Goal: Task Accomplishment & Management: Manage account settings

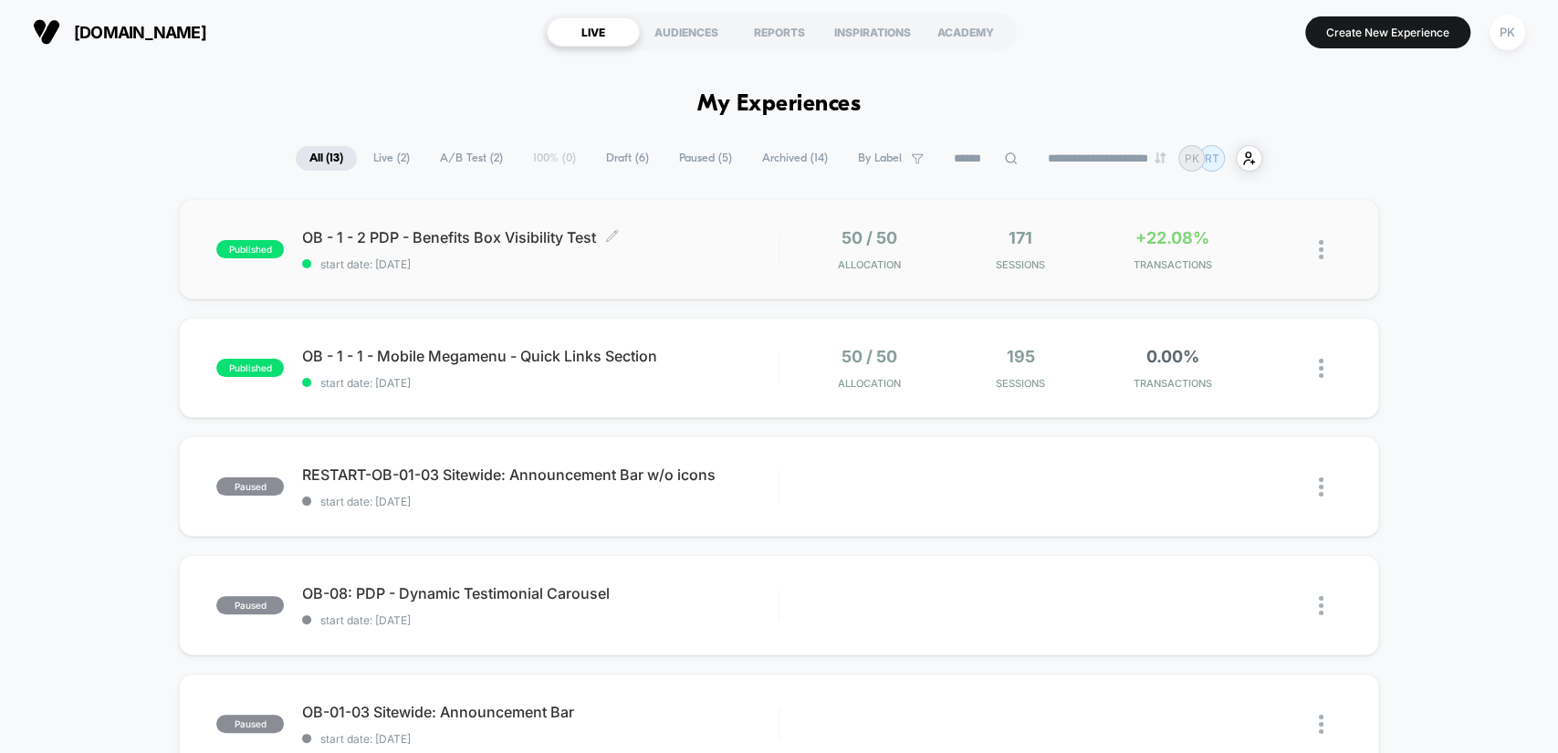
click at [539, 230] on span "OB - 1 - 2 PDP - Benefits Box Visibility Test Click to edit experience details" at bounding box center [540, 237] width 476 height 18
click at [528, 357] on span "OB - 1 - 1 - Mobile Megamenu - Quick Links Section Click to edit experience det…" at bounding box center [540, 356] width 476 height 18
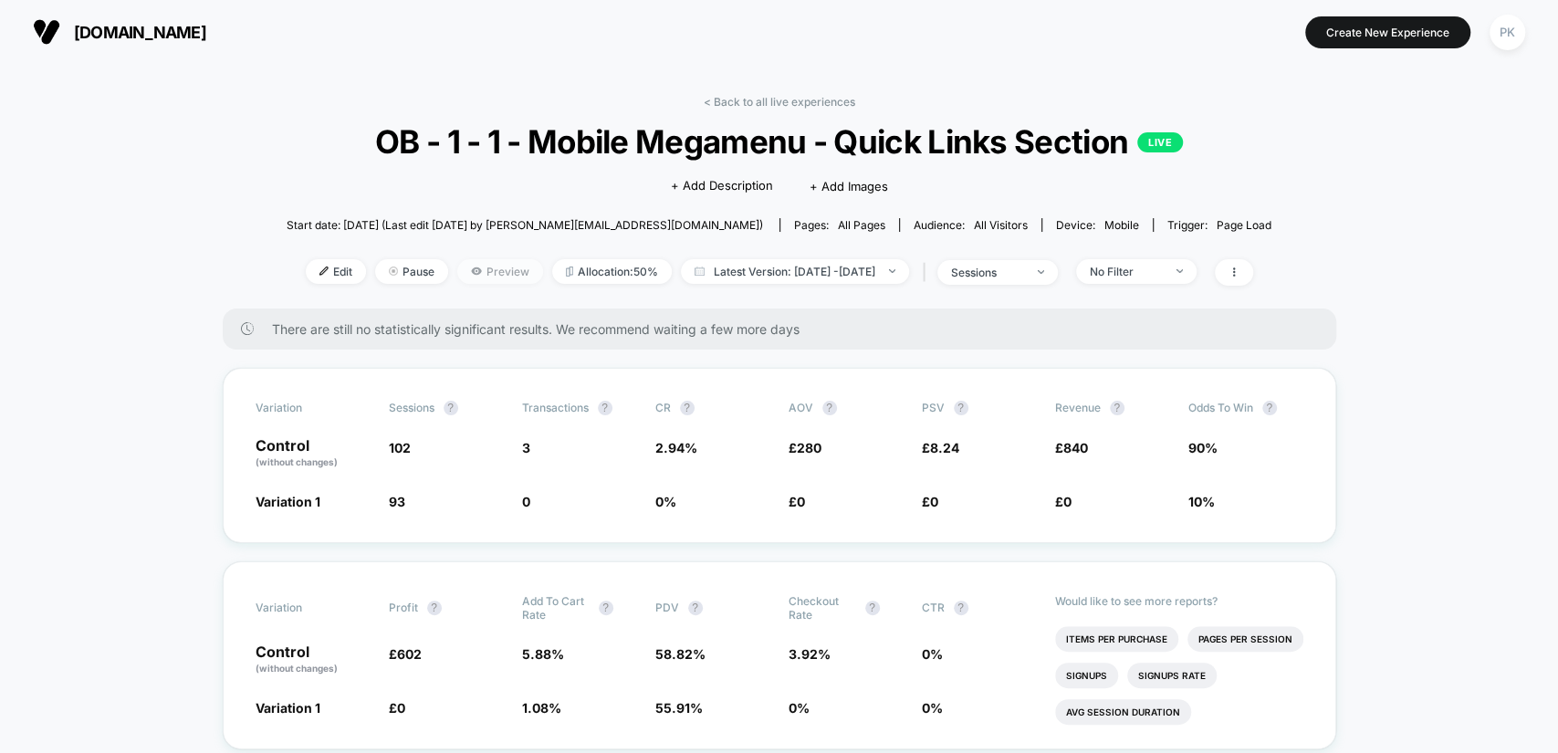
click at [492, 270] on span "Preview" at bounding box center [500, 271] width 86 height 25
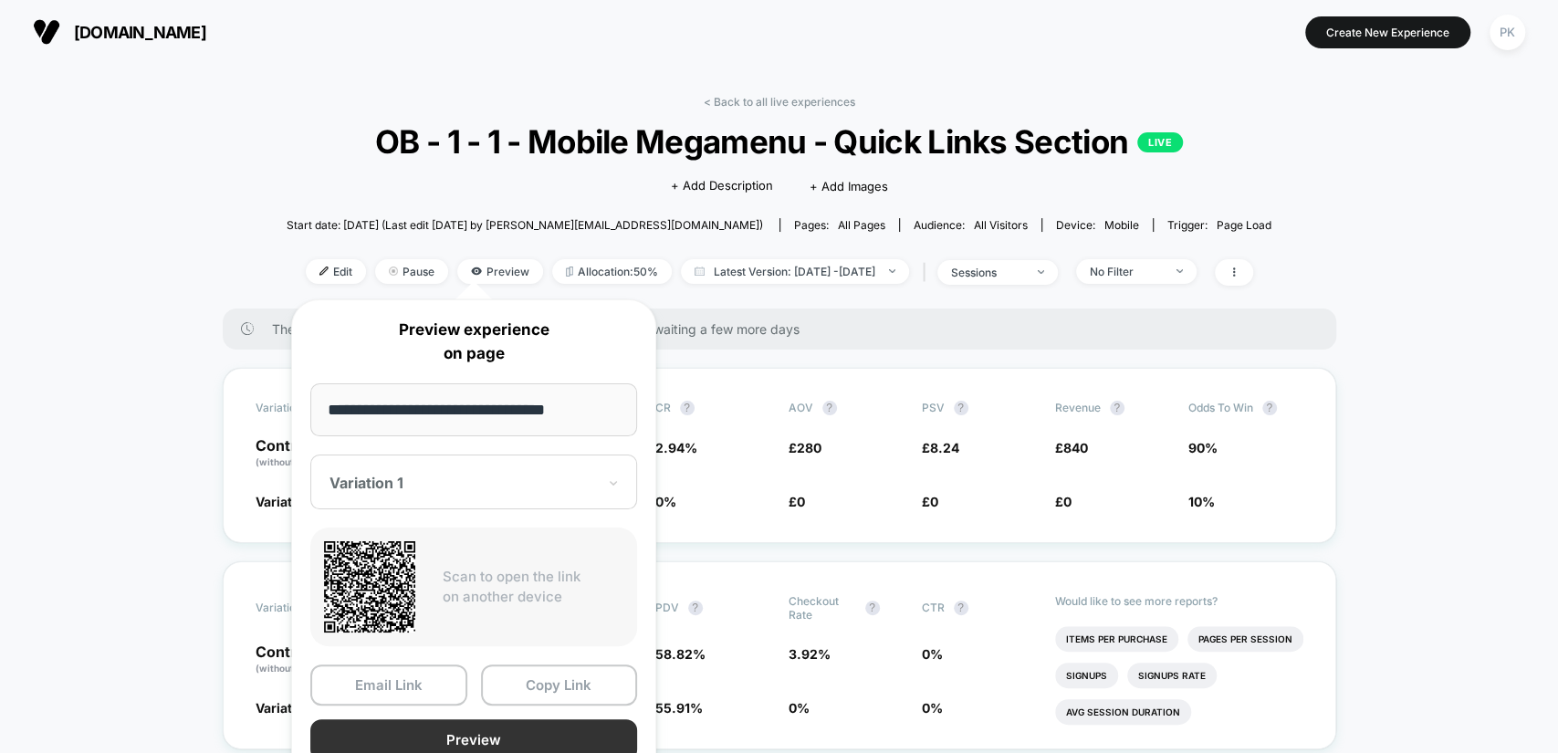
click at [562, 721] on button "Preview" at bounding box center [473, 739] width 327 height 41
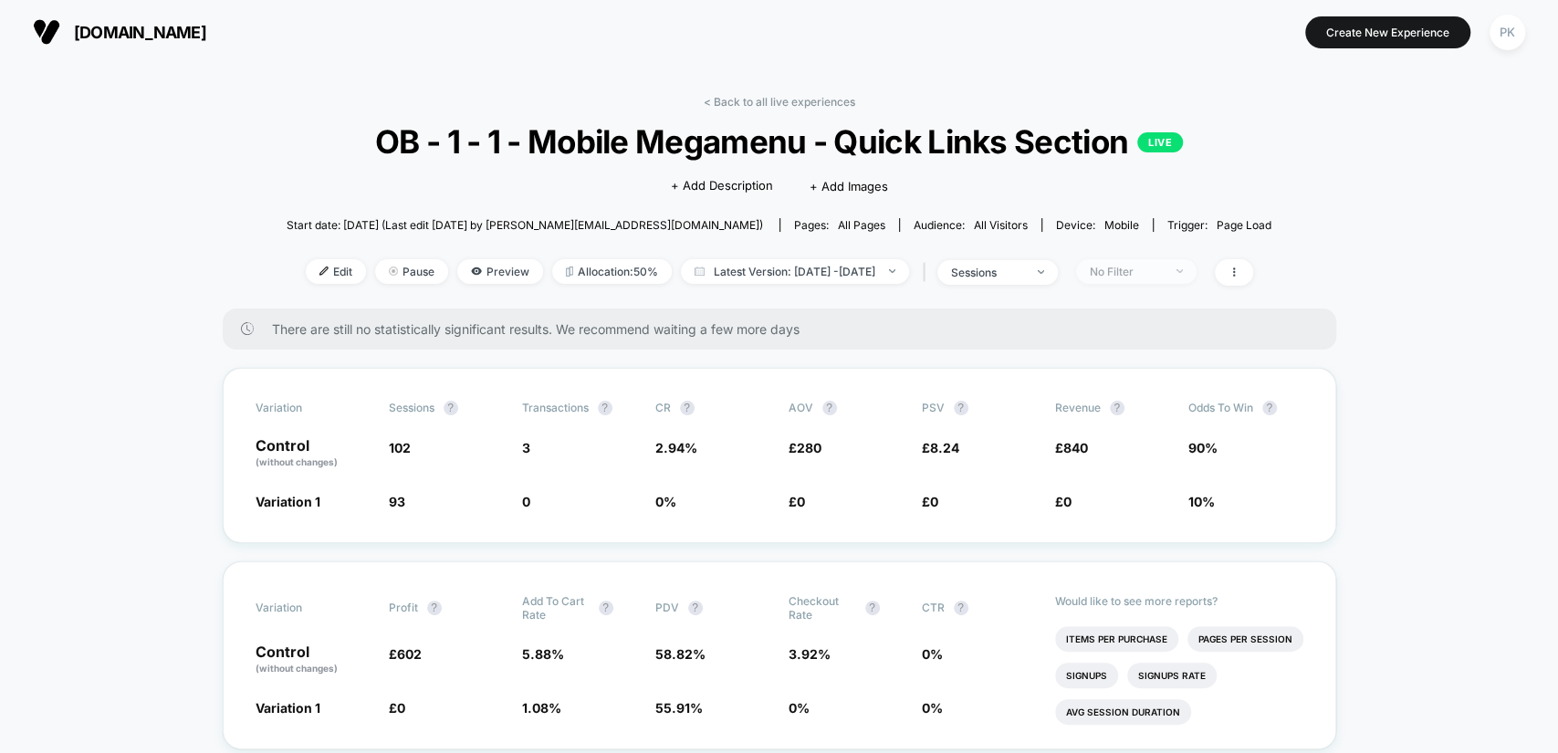
click at [1161, 273] on div "No Filter" at bounding box center [1126, 272] width 73 height 14
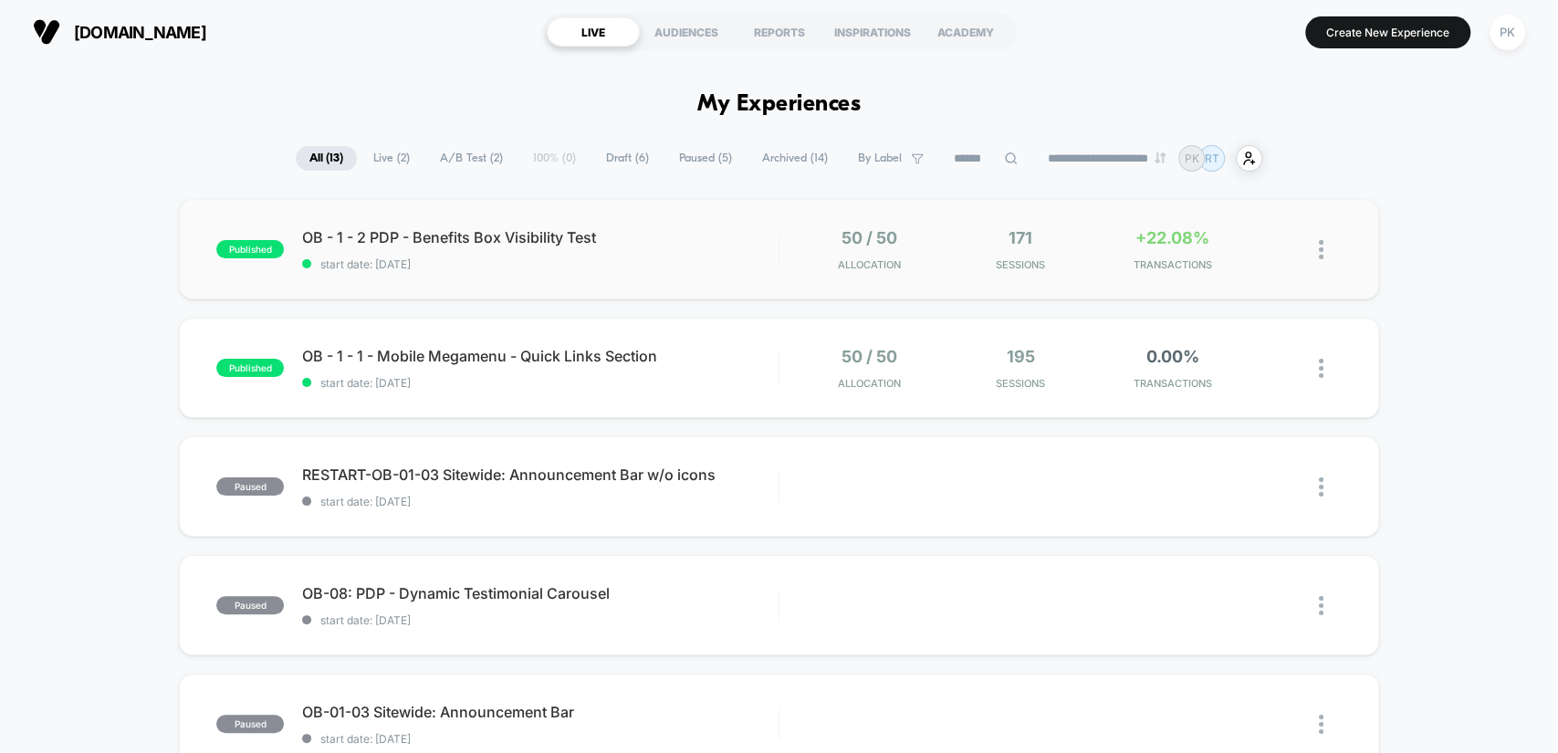
click at [698, 223] on div "published OB - 1 - 2 PDP - Benefits Box Visibility Test start date: [DATE] 50 /…" at bounding box center [778, 249] width 1199 height 100
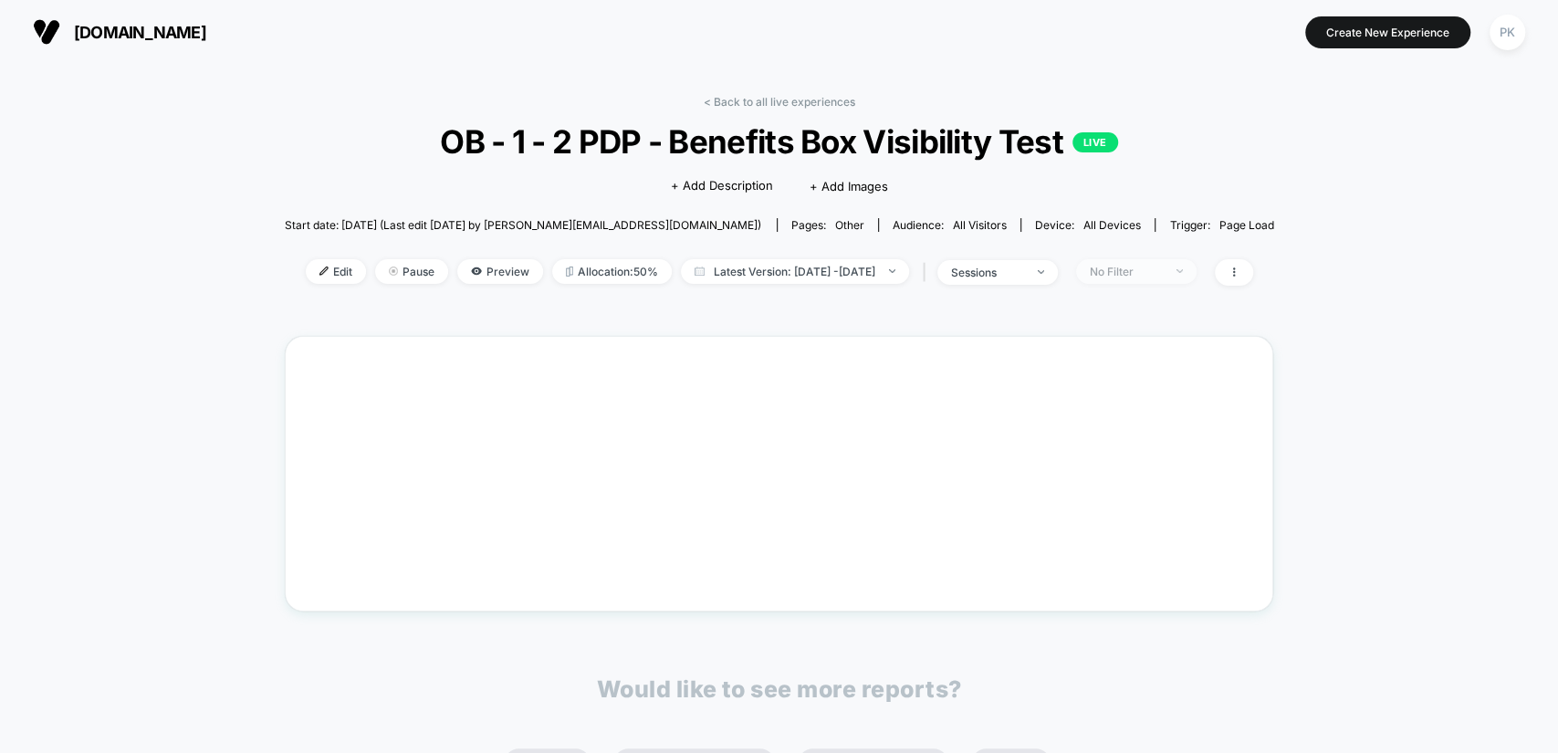
click at [1163, 274] on div "No Filter" at bounding box center [1126, 272] width 73 height 14
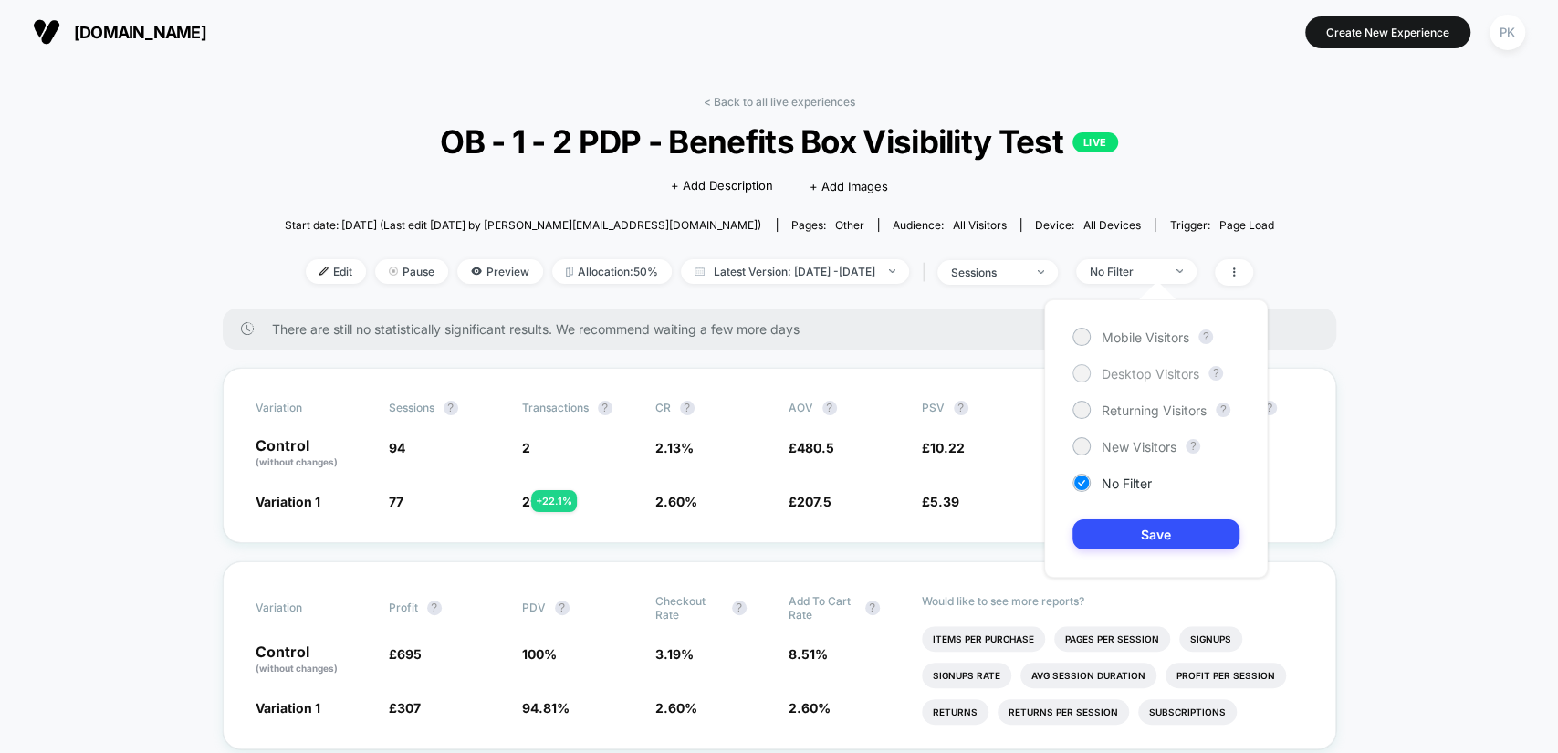
click at [1159, 371] on span "Desktop Visitors" at bounding box center [1151, 374] width 98 height 16
click at [1169, 520] on button "Save" at bounding box center [1155, 534] width 167 height 30
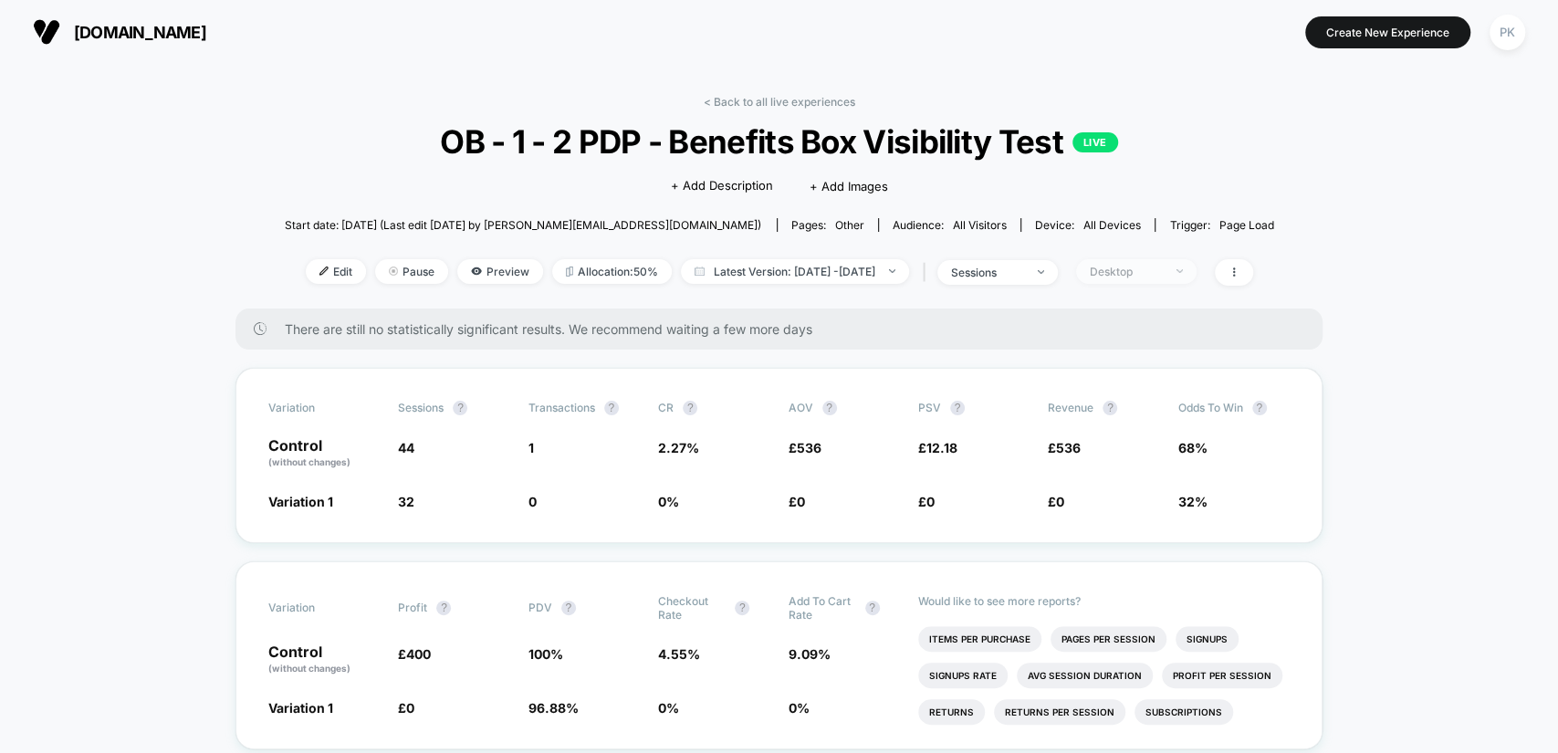
click at [1142, 270] on div "Desktop" at bounding box center [1126, 272] width 73 height 14
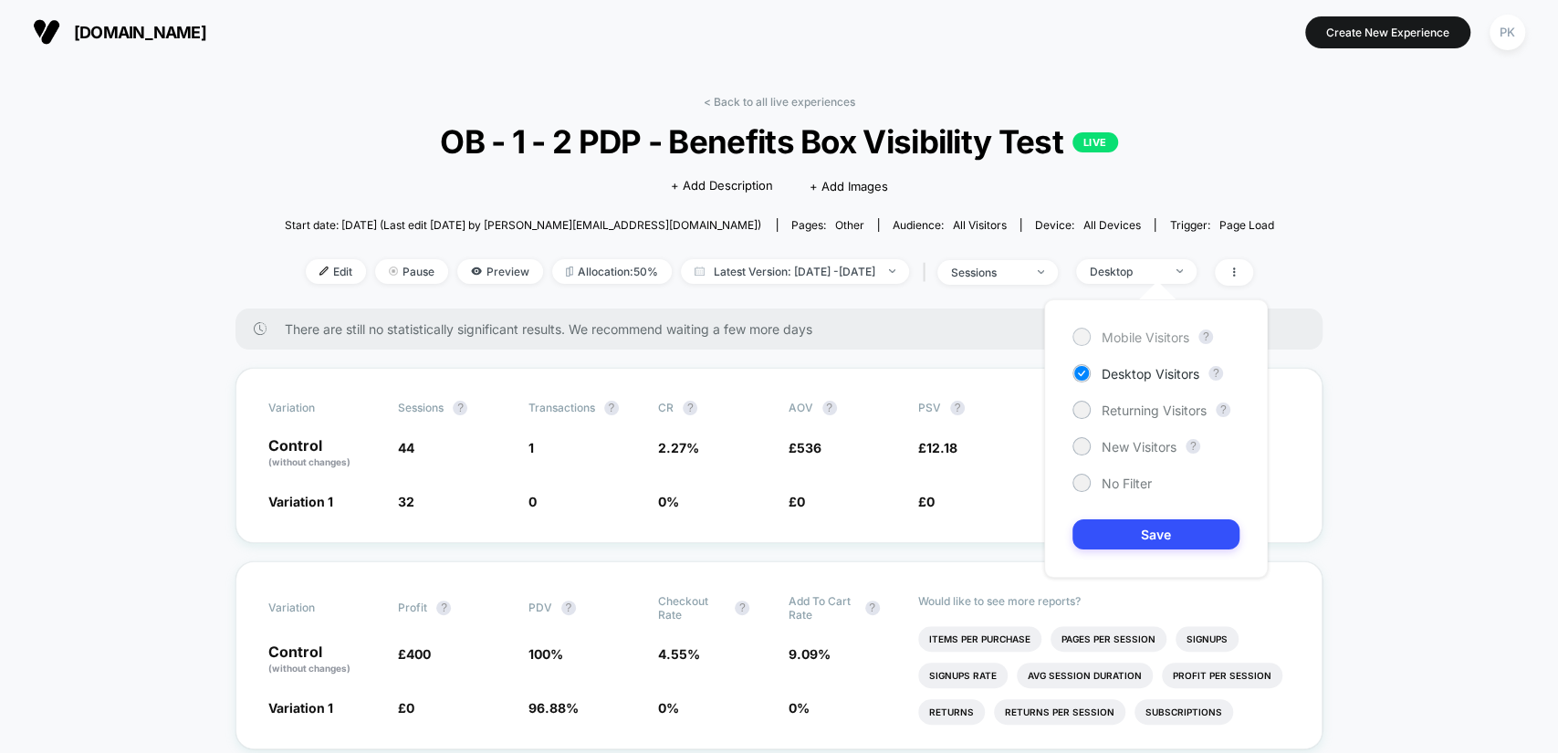
click at [1142, 341] on span "Mobile Visitors" at bounding box center [1146, 337] width 88 height 16
click at [1165, 537] on button "Save" at bounding box center [1155, 534] width 167 height 30
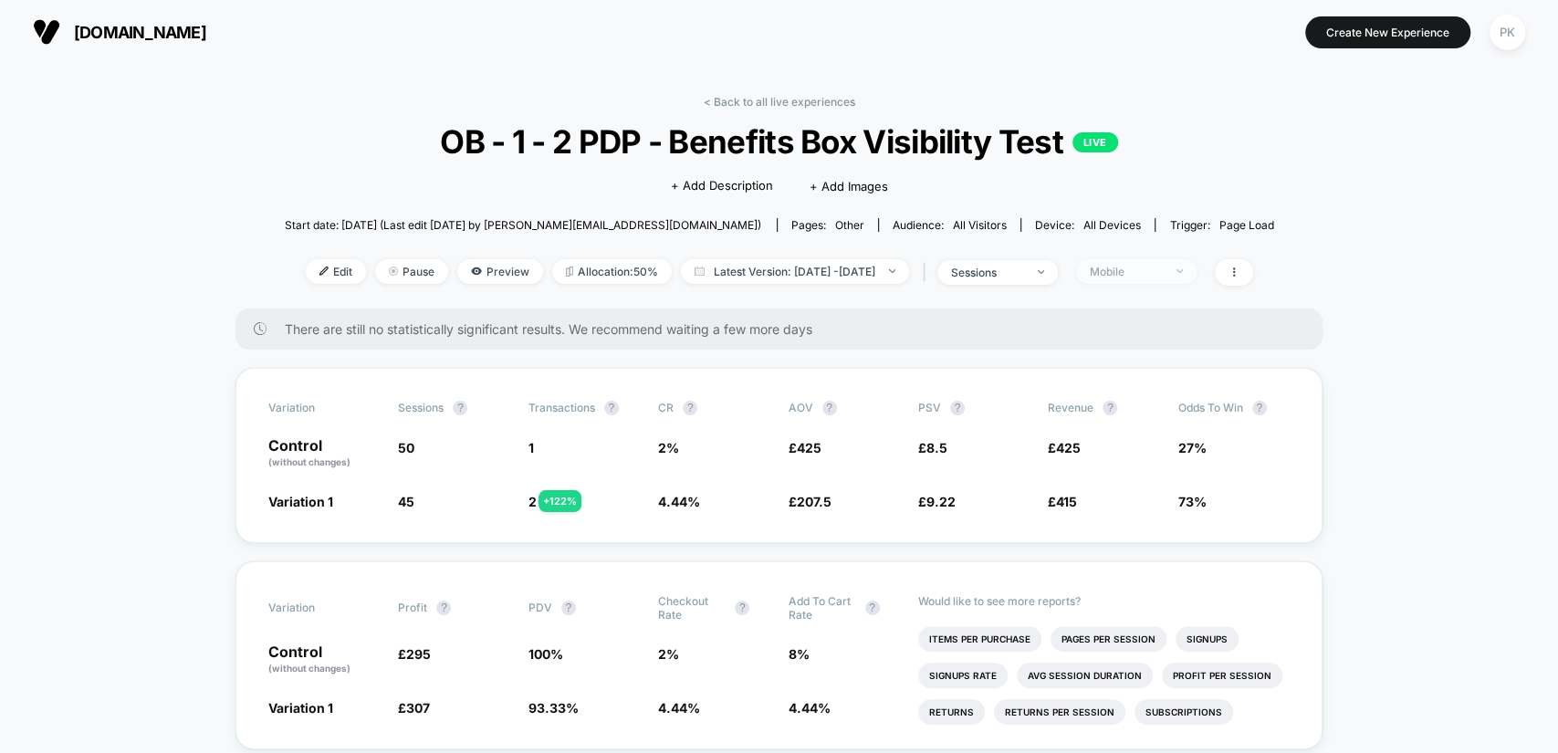
click at [1183, 276] on span "Mobile" at bounding box center [1136, 271] width 120 height 25
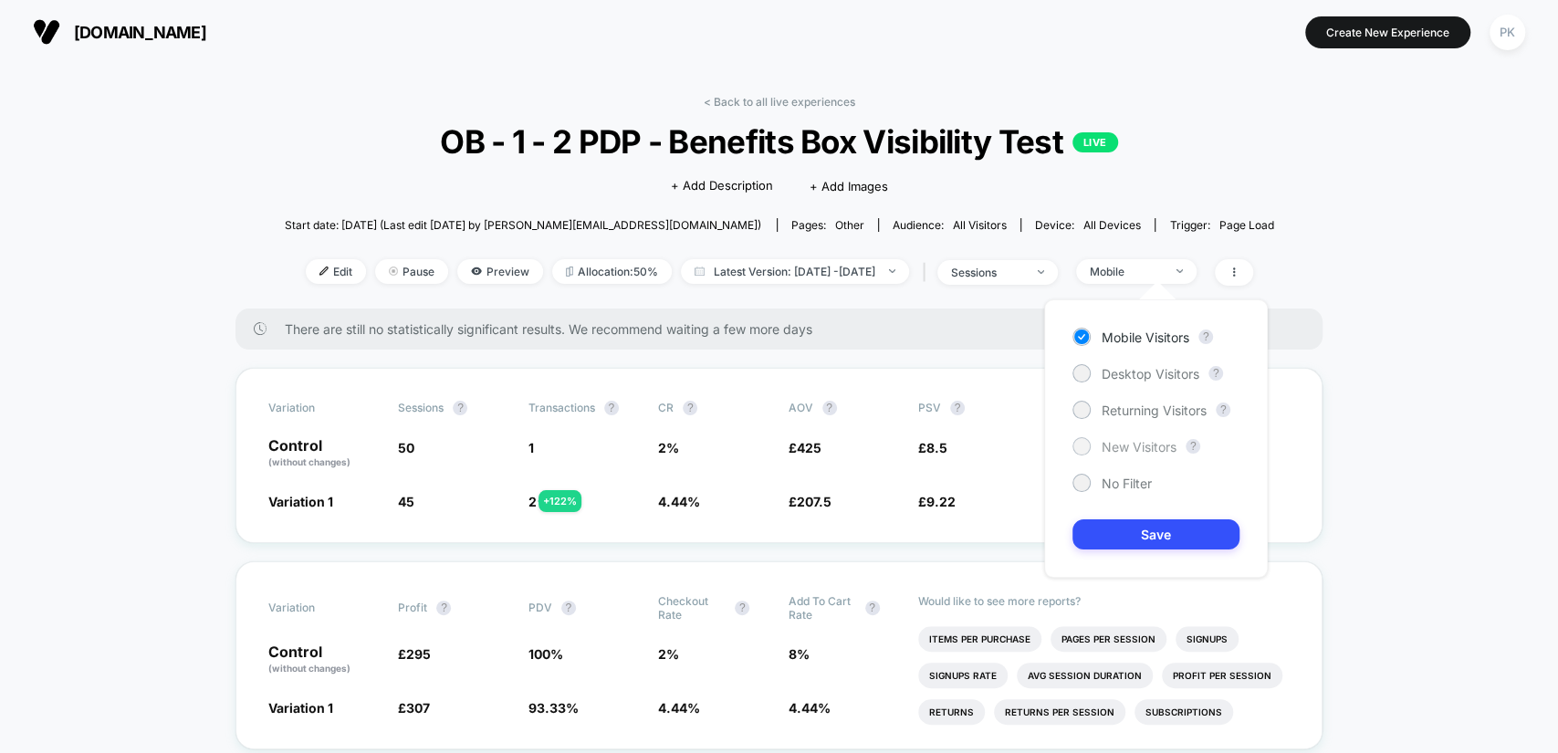
click at [1132, 448] on span "New Visitors" at bounding box center [1139, 447] width 75 height 16
click at [1186, 536] on button "Save" at bounding box center [1155, 534] width 167 height 30
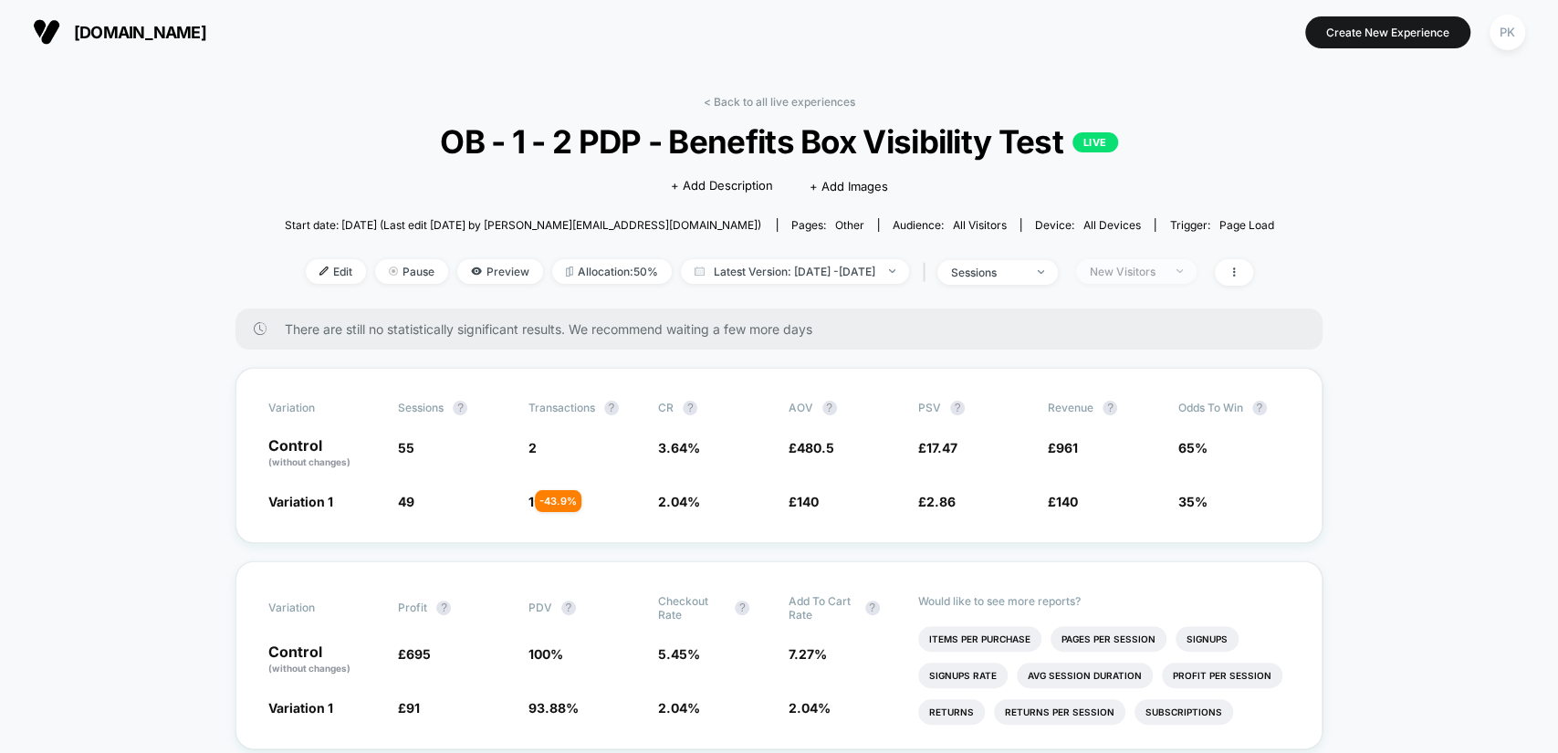
click at [1135, 270] on div "New Visitors" at bounding box center [1126, 272] width 73 height 14
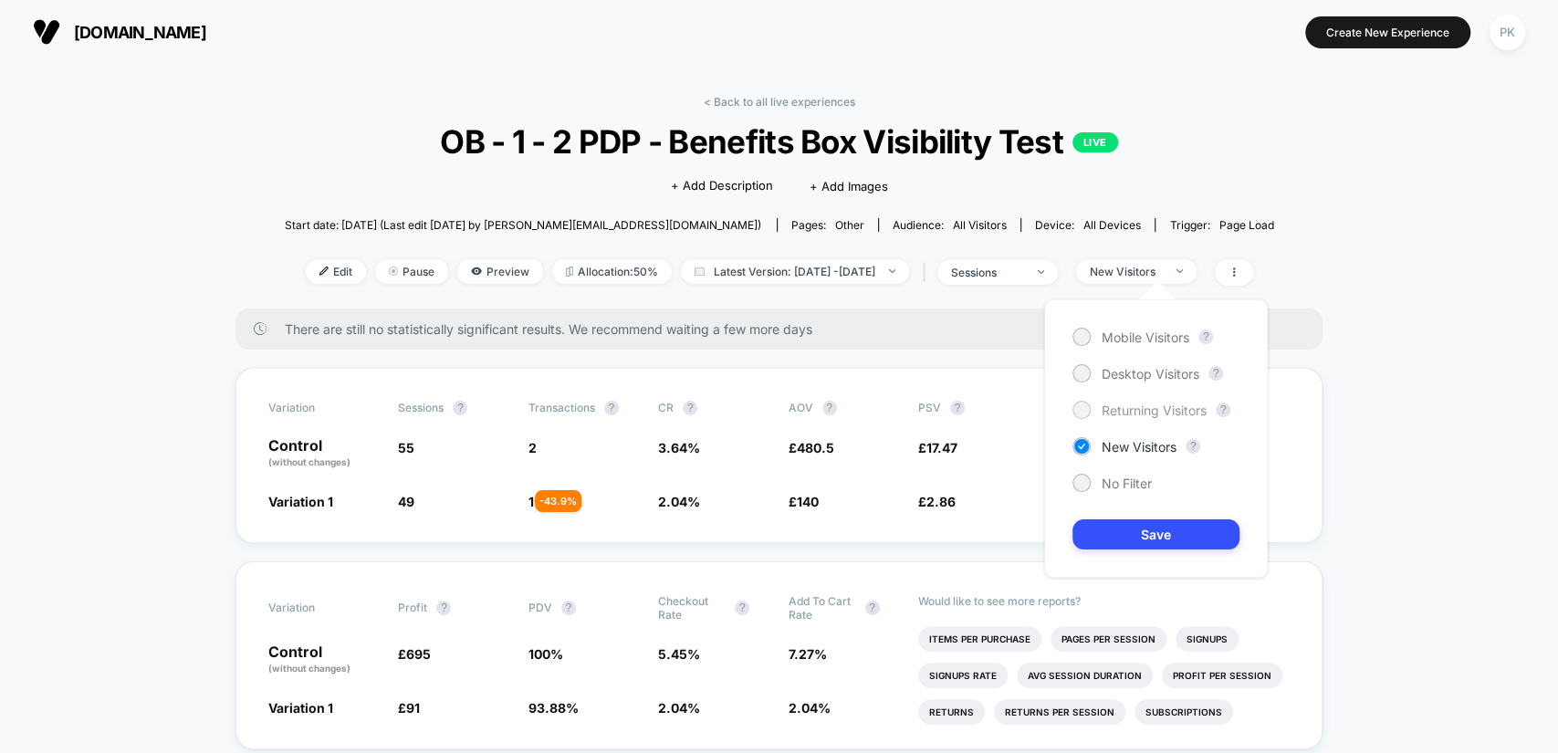
drag, startPoint x: 1134, startPoint y: 407, endPoint x: 1134, endPoint y: 451, distance: 43.8
click at [1132, 407] on span "Returning Visitors" at bounding box center [1154, 410] width 105 height 16
click at [1125, 531] on button "Save" at bounding box center [1155, 534] width 167 height 30
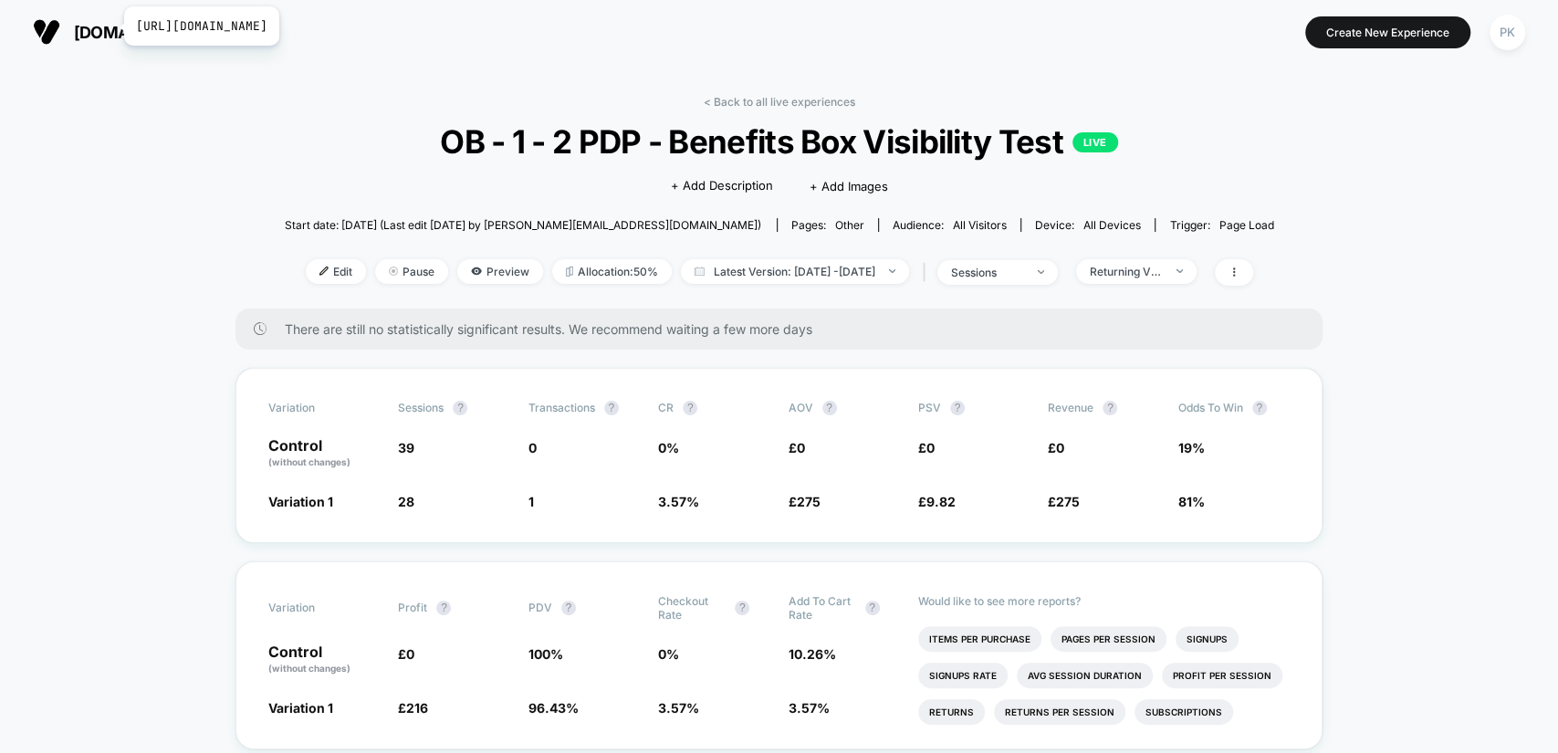
click at [112, 26] on span "[DOMAIN_NAME]" at bounding box center [140, 32] width 132 height 19
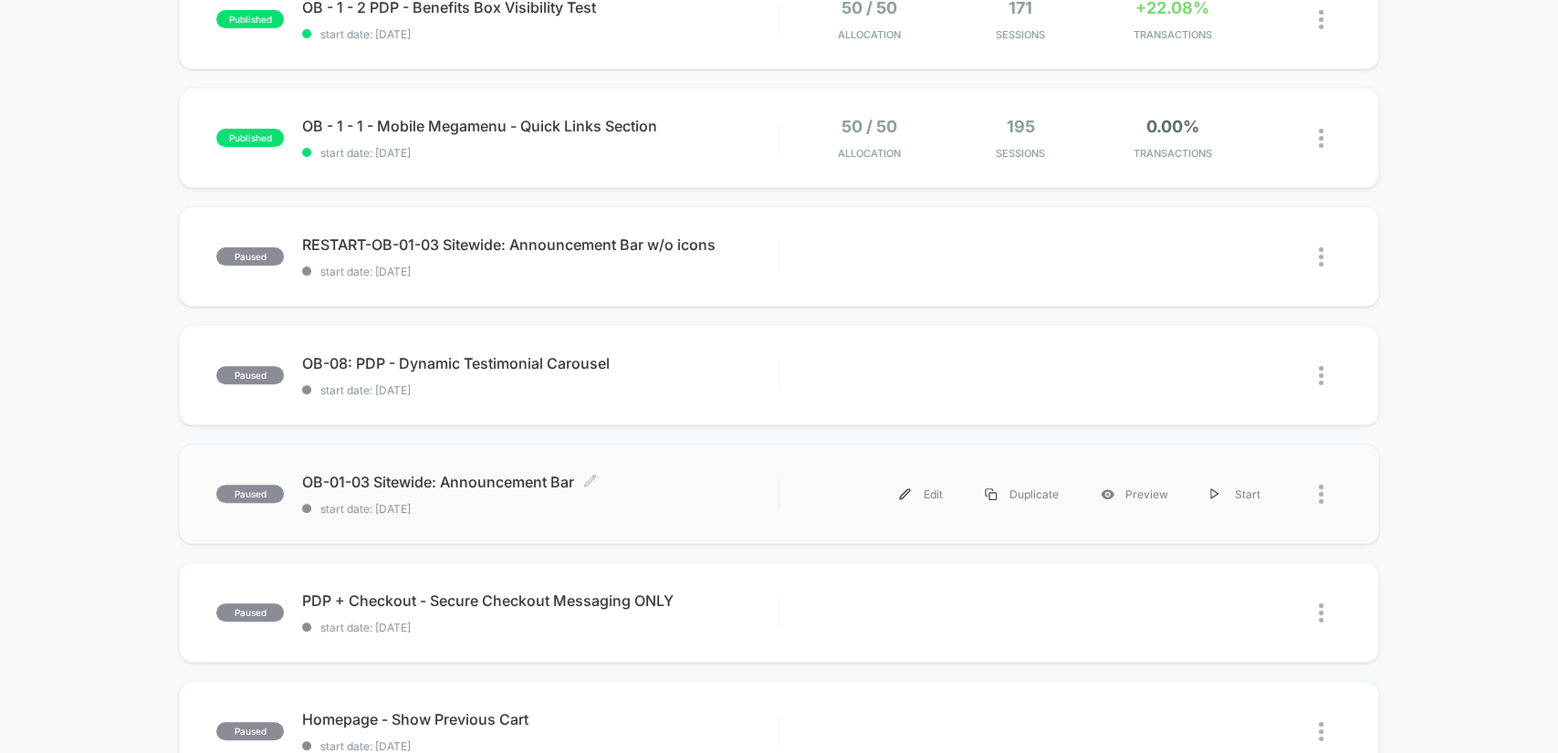
scroll to position [236, 0]
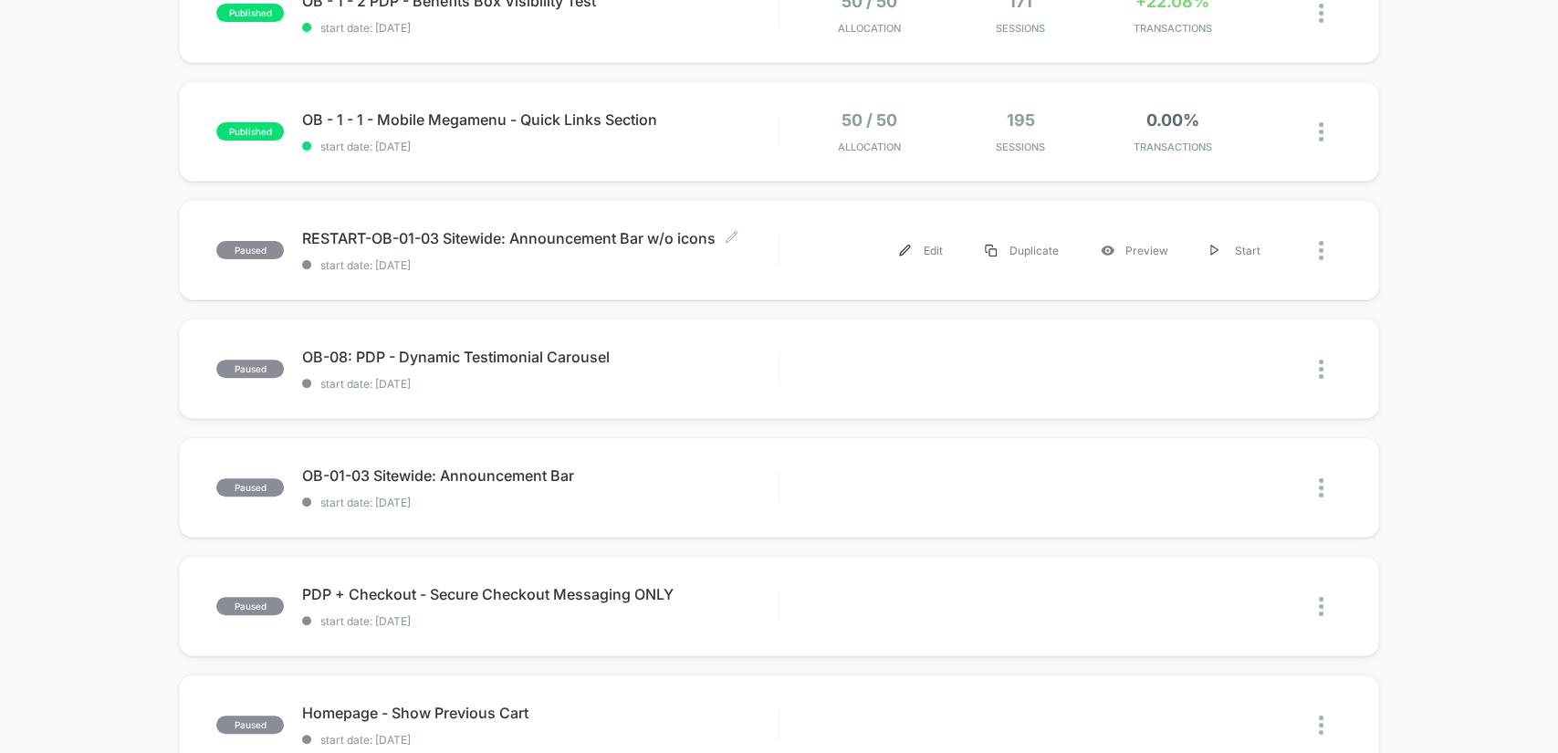
drag, startPoint x: 495, startPoint y: 234, endPoint x: 429, endPoint y: 232, distance: 65.7
click at [494, 234] on span "RESTART-OB-01-03 Sitewide: Announcement Bar w/o icons Click to edit experience …" at bounding box center [540, 238] width 476 height 18
